Goal: Task Accomplishment & Management: Use online tool/utility

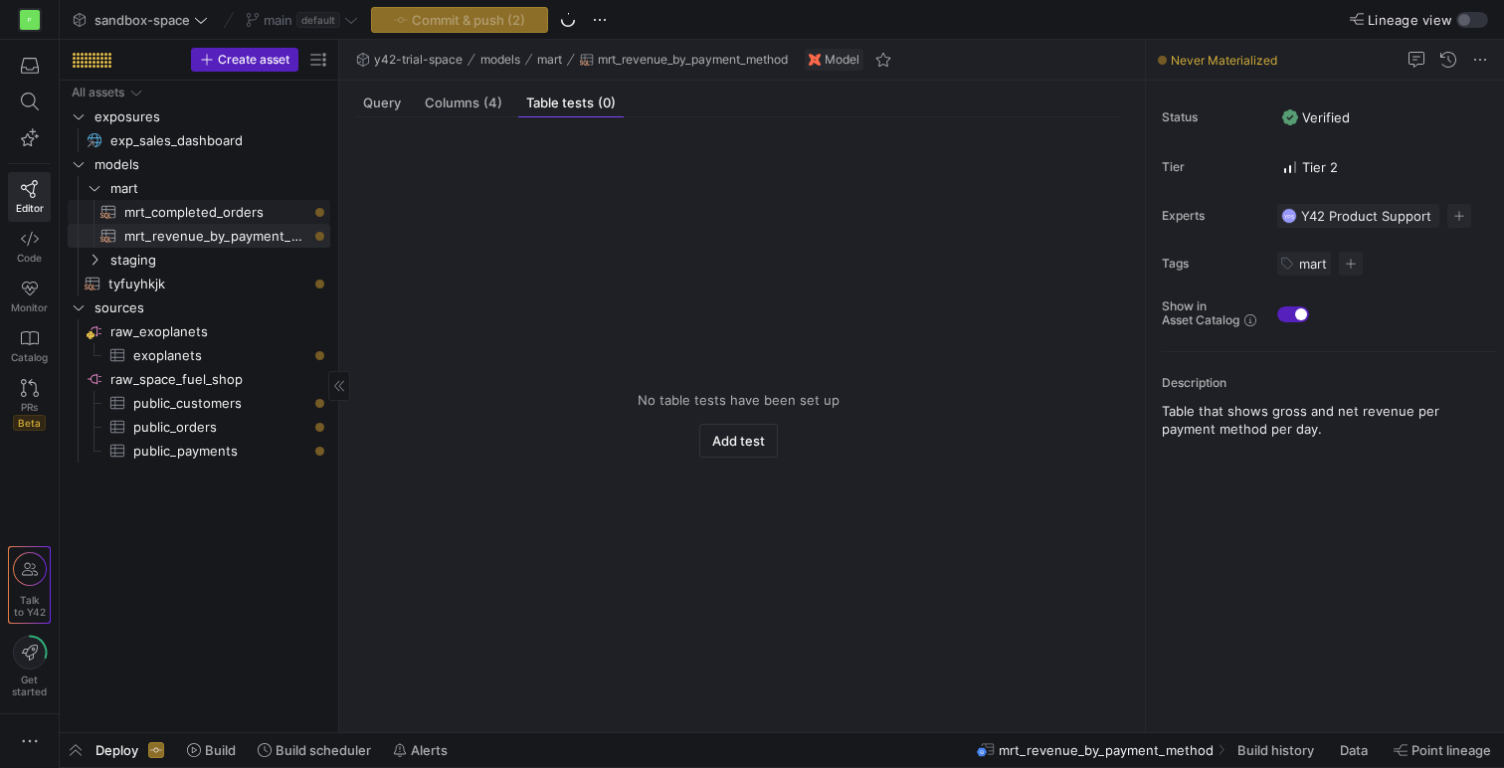
click at [185, 223] on div "All assets exposures exp_sales_dashboard​​​​​ models mart staging sources raw_e…" at bounding box center [199, 272] width 263 height 382
click at [171, 212] on span "mrt_completed_orders​​​​​​​​​​" at bounding box center [215, 212] width 183 height 23
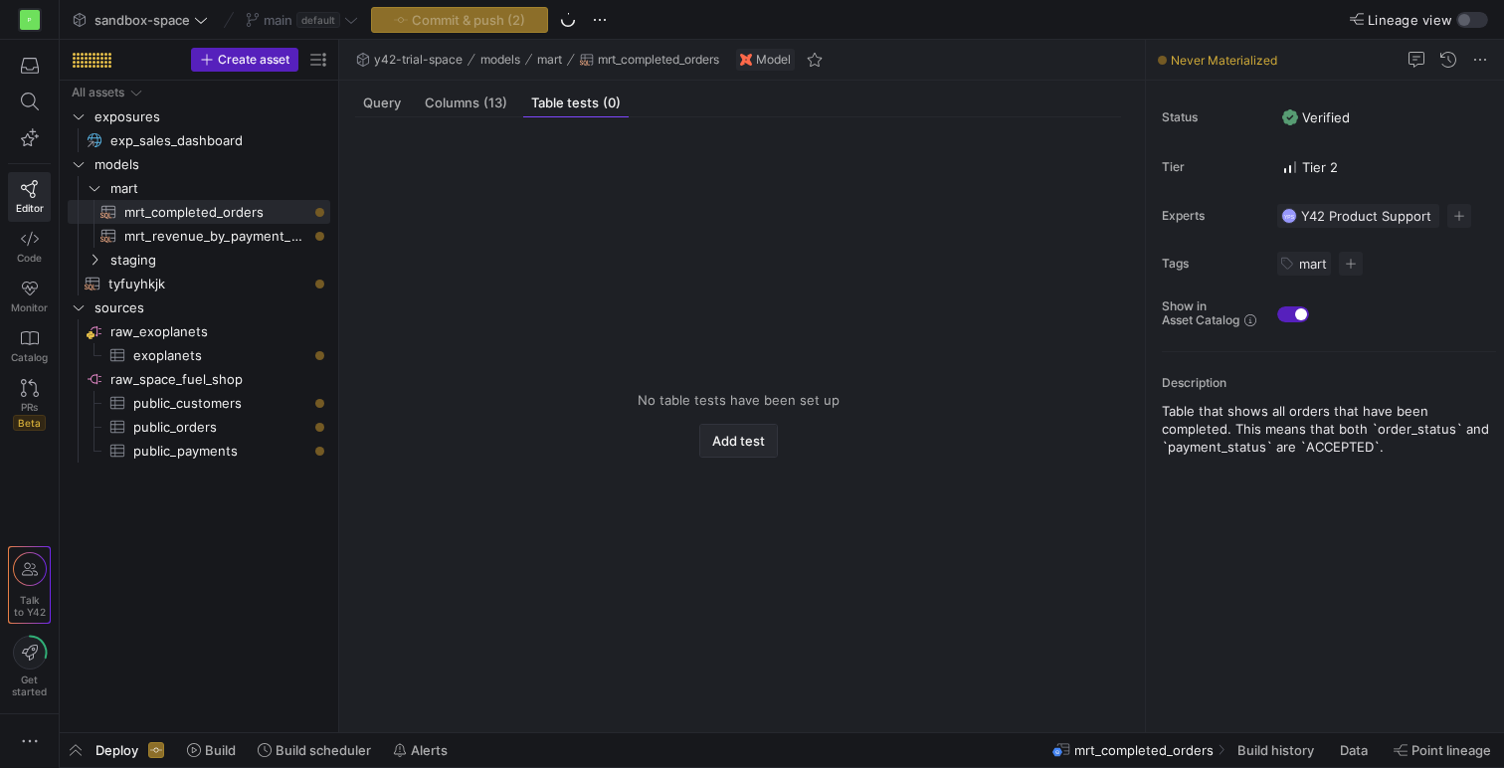
click at [740, 449] on span "button" at bounding box center [738, 441] width 77 height 32
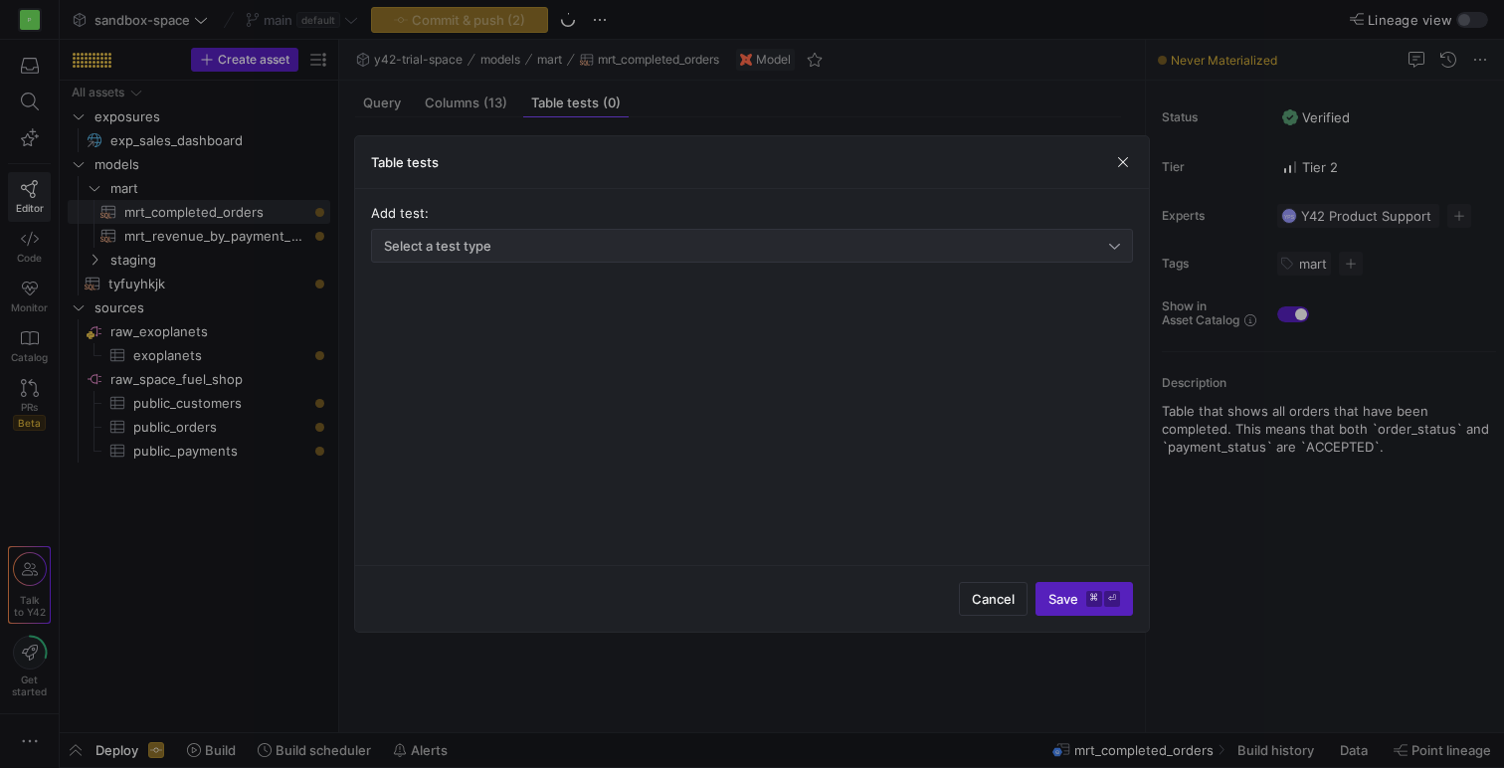
click at [979, 252] on div "Select a test type" at bounding box center [746, 246] width 725 height 16
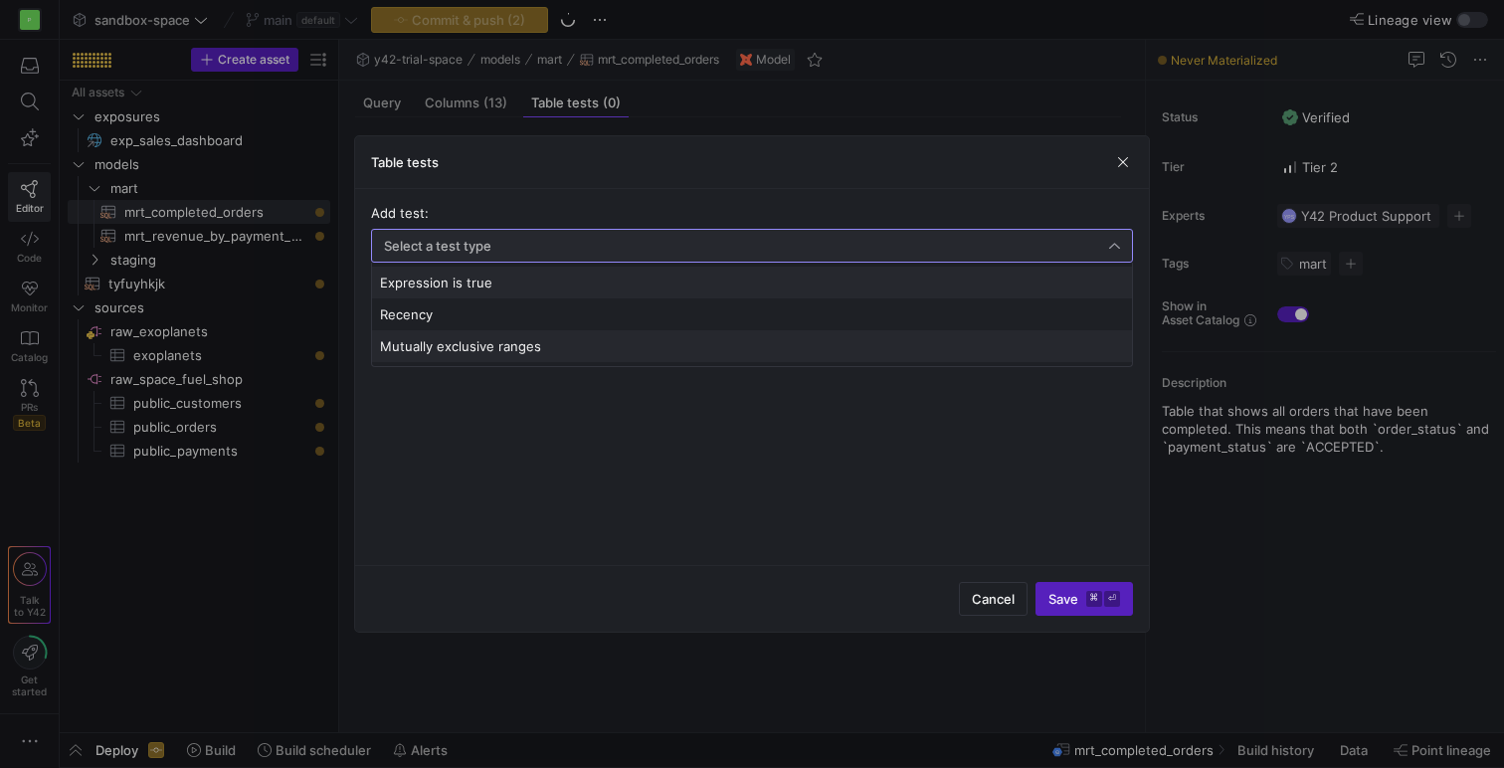
click at [777, 336] on mat-option "Mutually exclusive ranges" at bounding box center [752, 346] width 760 height 32
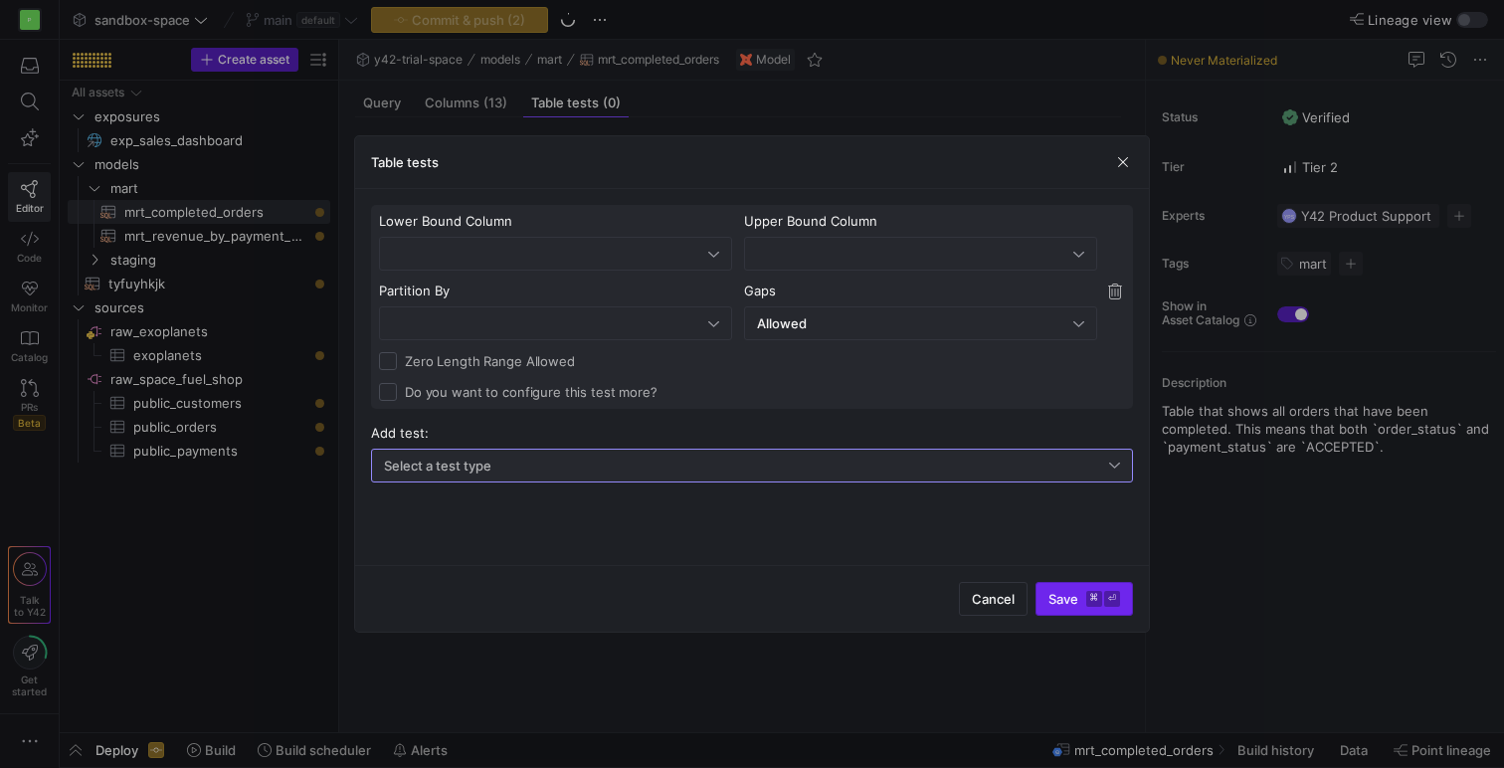
click at [1076, 602] on span "Save ⌘ ⏎" at bounding box center [1084, 599] width 72 height 16
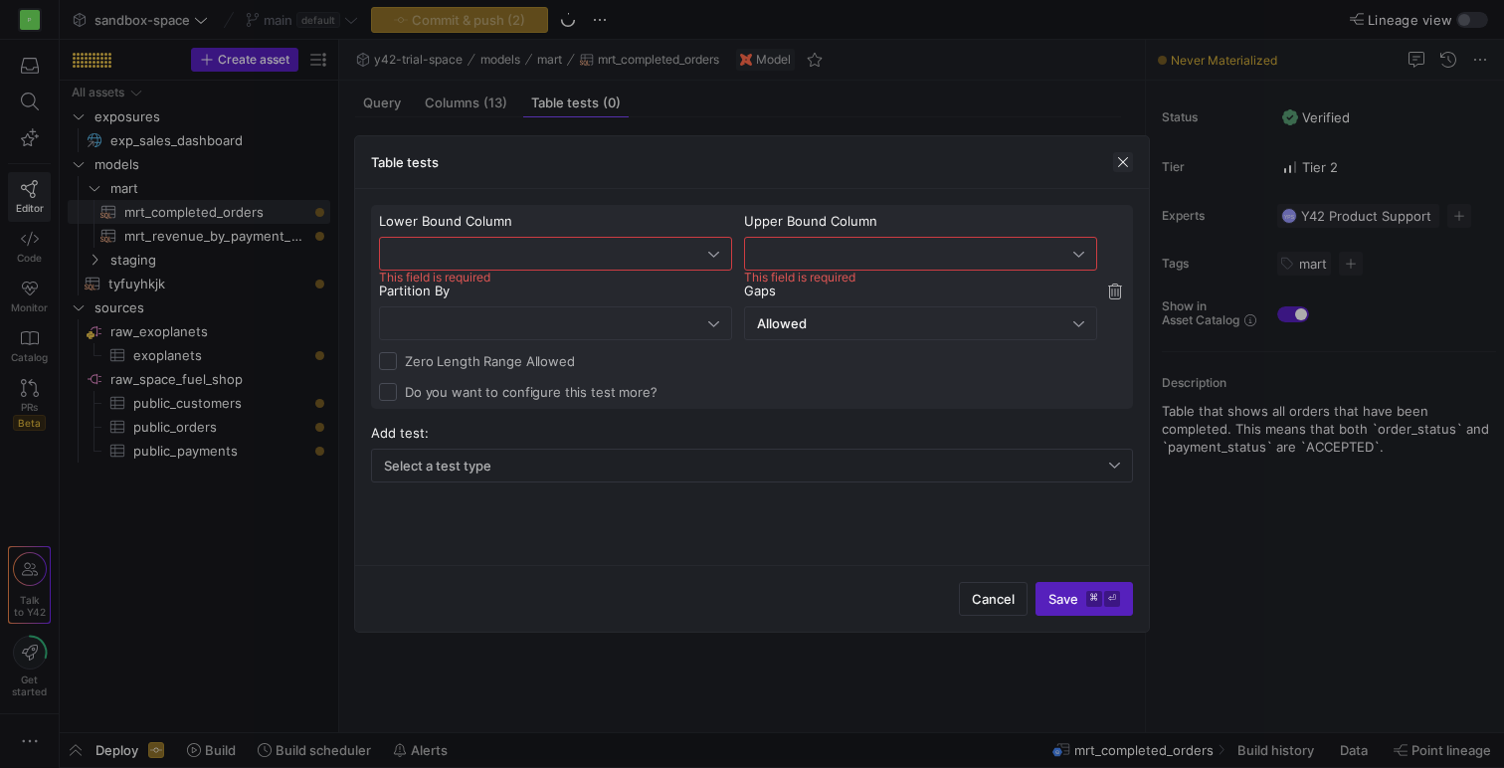
click at [1126, 163] on span "button" at bounding box center [1123, 162] width 20 height 20
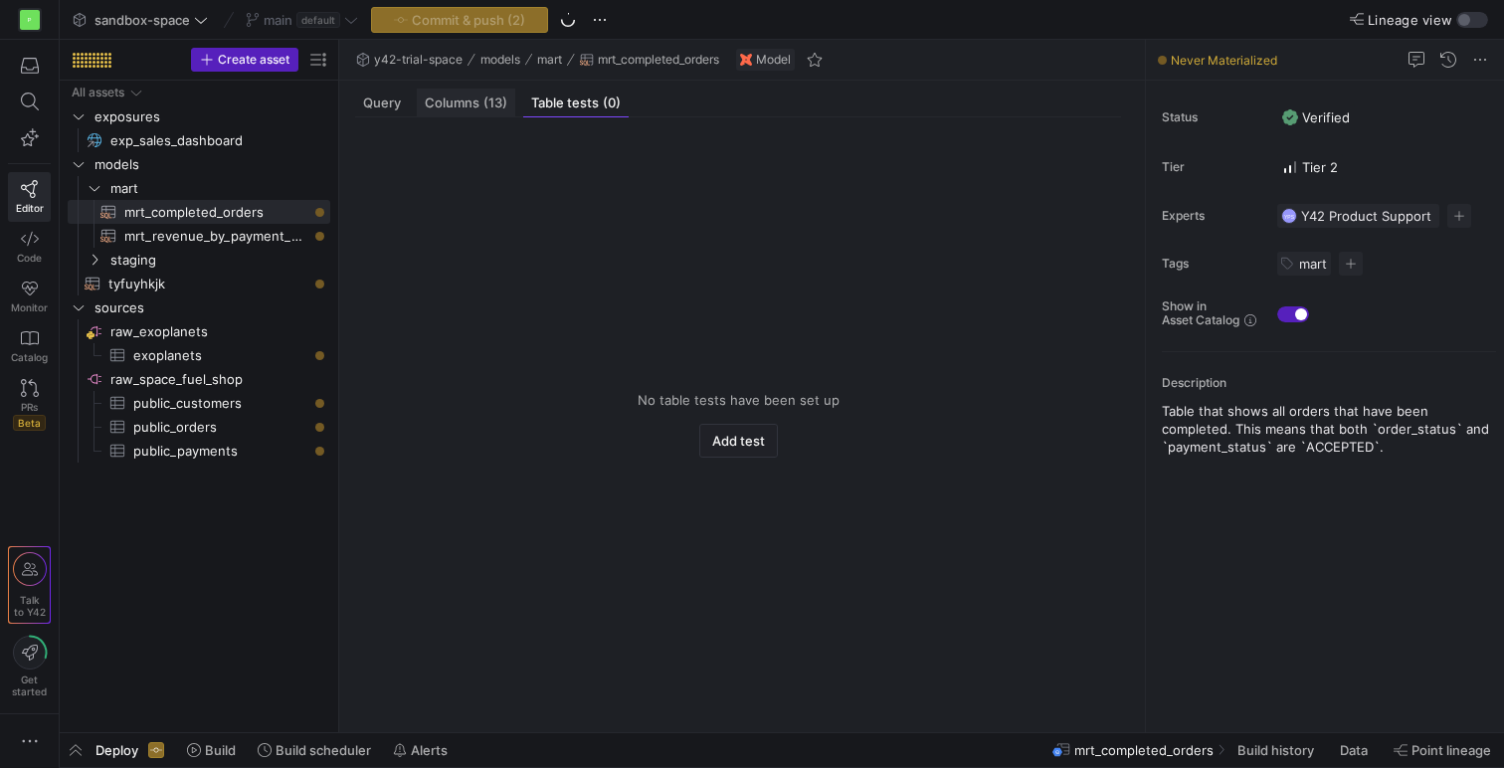
click at [488, 103] on span "(13)" at bounding box center [495, 102] width 24 height 13
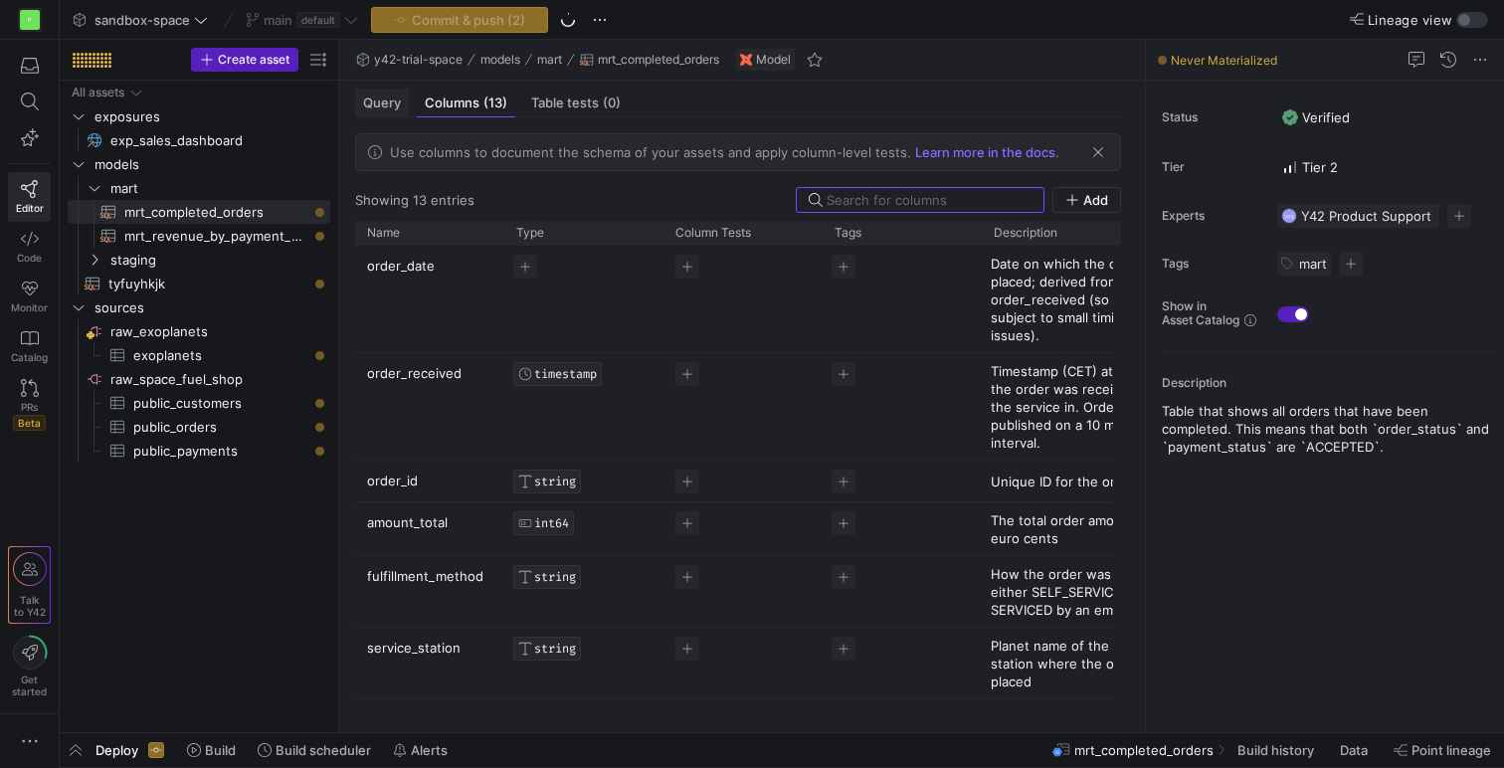
click at [378, 107] on span "Query" at bounding box center [382, 102] width 38 height 13
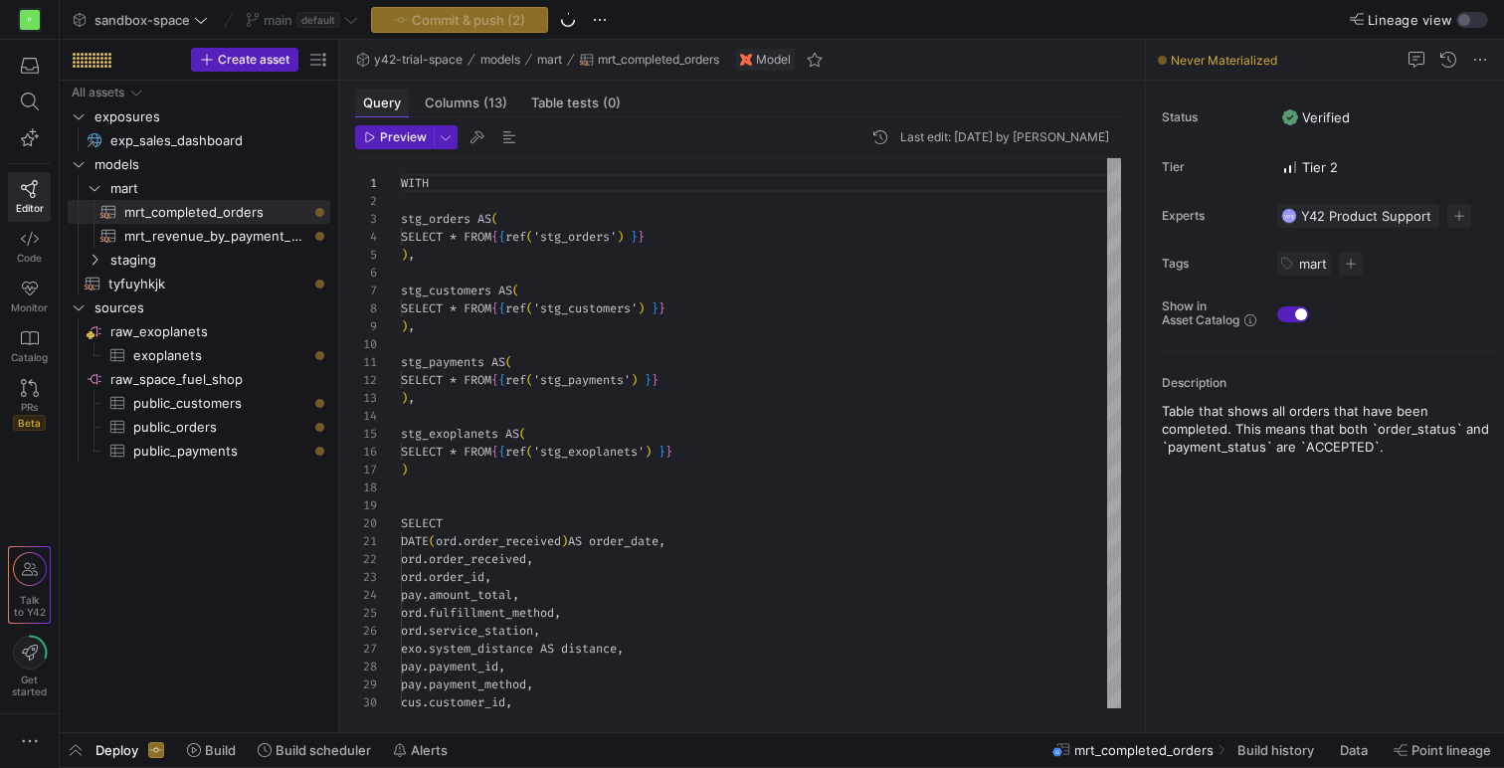
scroll to position [179, 0]
